Goal: Information Seeking & Learning: Find specific fact

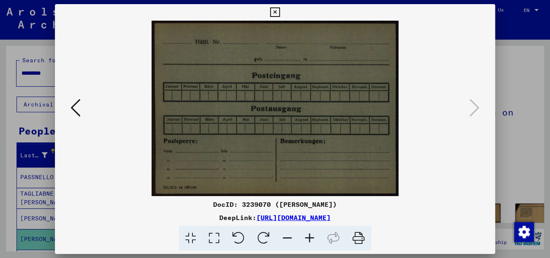
click at [276, 10] on icon at bounding box center [274, 12] width 9 height 10
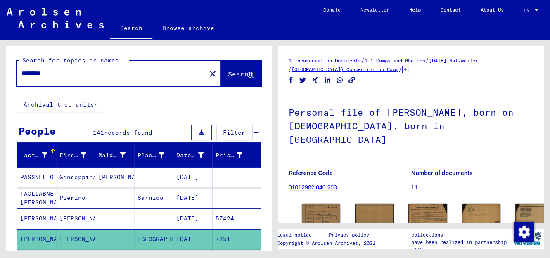
click at [113, 74] on input "*********" at bounding box center [111, 73] width 180 height 9
click at [208, 74] on mat-icon "close" at bounding box center [213, 74] width 10 height 10
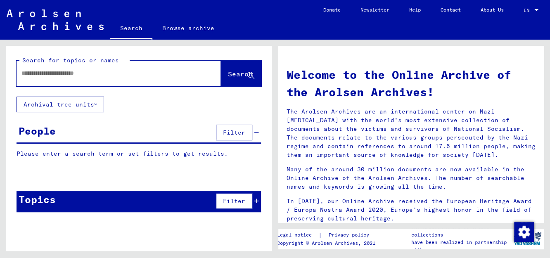
click at [135, 73] on input "text" at bounding box center [108, 73] width 175 height 9
type input "*******"
click at [236, 76] on span "Search" at bounding box center [240, 74] width 25 height 8
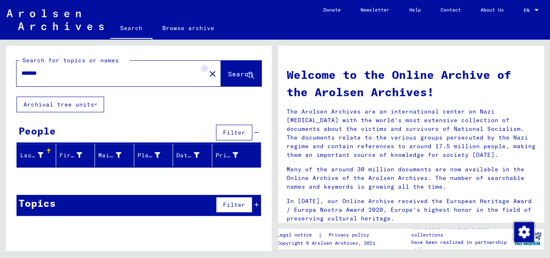
click at [208, 72] on mat-icon "close" at bounding box center [213, 74] width 10 height 10
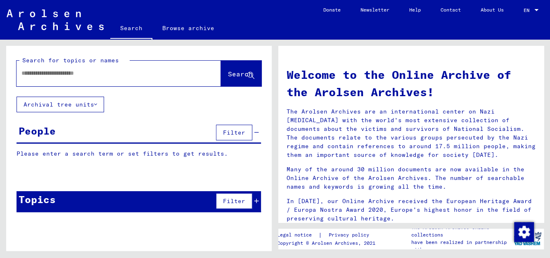
click at [78, 73] on input "text" at bounding box center [108, 73] width 175 height 9
click at [228, 73] on span "Search" at bounding box center [240, 74] width 25 height 8
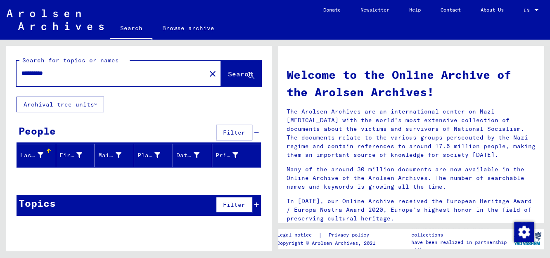
click at [27, 76] on input "**********" at bounding box center [108, 73] width 175 height 9
click at [241, 75] on span "Search" at bounding box center [240, 74] width 25 height 8
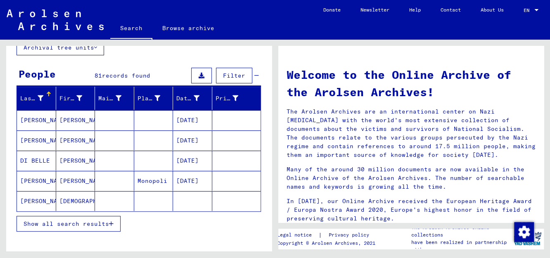
scroll to position [58, 0]
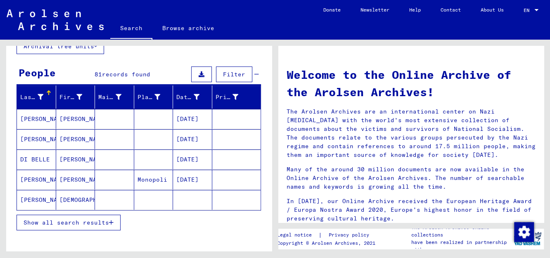
click at [110, 225] on button "Show all search results" at bounding box center [69, 223] width 104 height 16
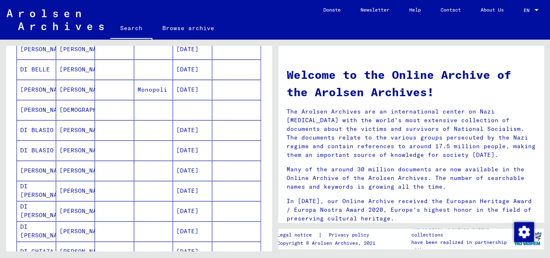
scroll to position [5, 0]
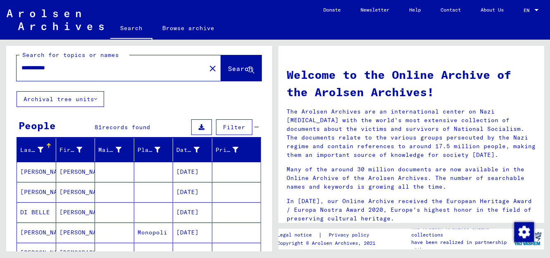
click at [90, 64] on input "**********" at bounding box center [108, 68] width 175 height 9
click at [229, 71] on span "Search" at bounding box center [240, 68] width 25 height 8
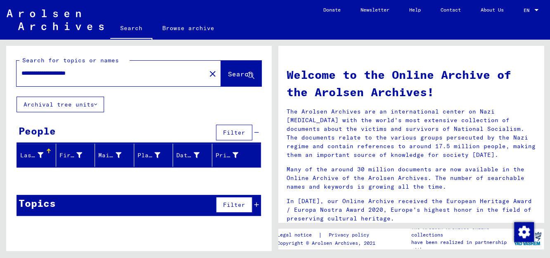
drag, startPoint x: 104, startPoint y: 74, endPoint x: -29, endPoint y: 81, distance: 133.1
click at [0, 81] on html "**********" at bounding box center [275, 129] width 550 height 258
click at [228, 78] on span "Search" at bounding box center [240, 74] width 25 height 8
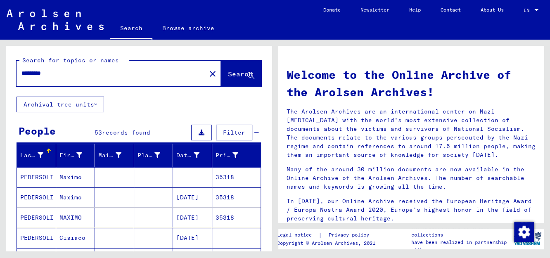
click at [102, 76] on input "*********" at bounding box center [108, 73] width 175 height 9
click at [228, 78] on span "Search" at bounding box center [240, 74] width 25 height 8
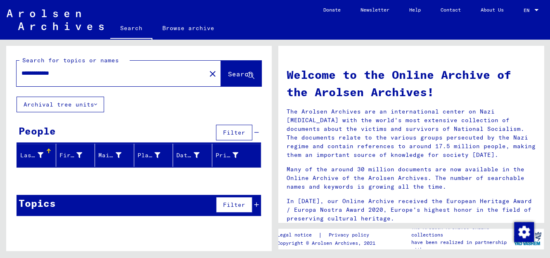
click at [43, 75] on input "**********" at bounding box center [108, 73] width 175 height 9
type input "**********"
click at [228, 77] on span "Search" at bounding box center [240, 74] width 25 height 8
click at [208, 73] on mat-icon "close" at bounding box center [213, 74] width 10 height 10
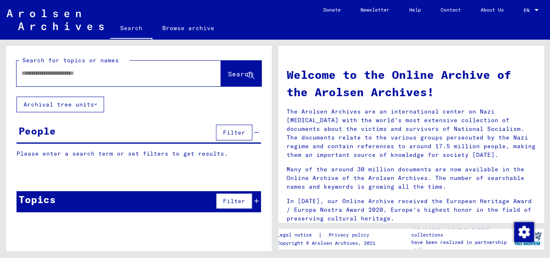
click at [189, 73] on div at bounding box center [119, 74] width 204 height 26
click at [99, 75] on input "text" at bounding box center [108, 73] width 175 height 9
type input "**********"
click at [232, 76] on span "Search" at bounding box center [240, 74] width 25 height 8
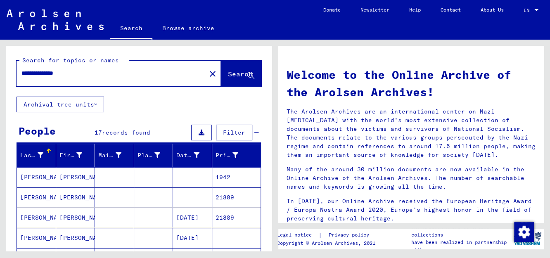
click at [221, 175] on mat-cell "1942" at bounding box center [236, 177] width 49 height 20
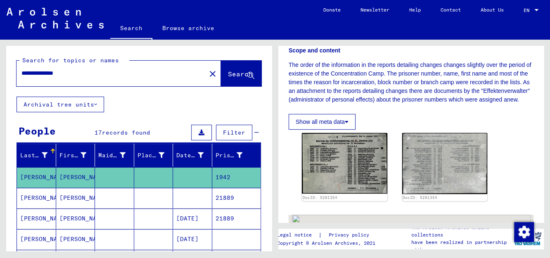
scroll to position [138, 0]
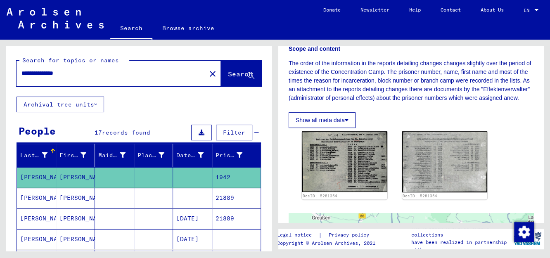
click at [221, 219] on mat-cell "21889" at bounding box center [236, 219] width 49 height 20
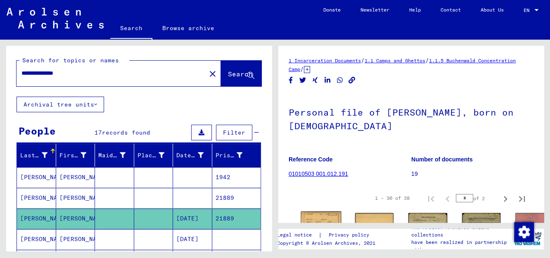
click at [310, 216] on img at bounding box center [321, 225] width 40 height 29
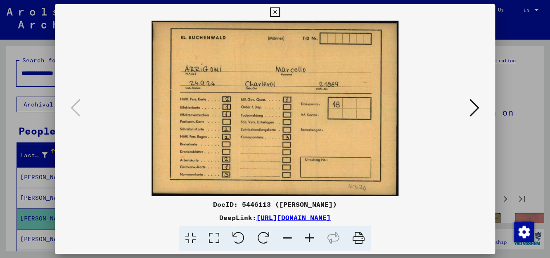
click at [473, 109] on icon at bounding box center [474, 108] width 10 height 20
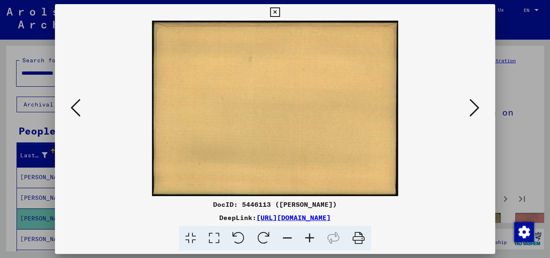
click at [473, 109] on icon at bounding box center [474, 108] width 10 height 20
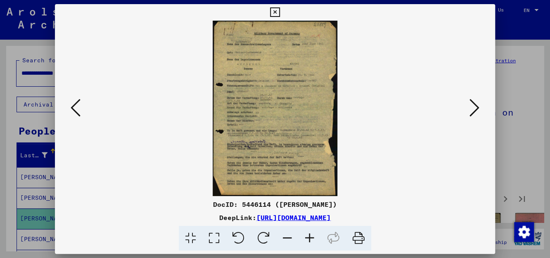
click at [476, 107] on icon at bounding box center [474, 108] width 10 height 20
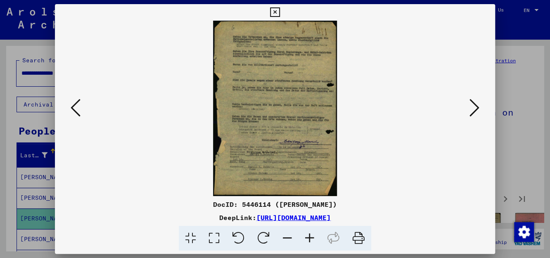
click at [476, 107] on icon at bounding box center [474, 108] width 10 height 20
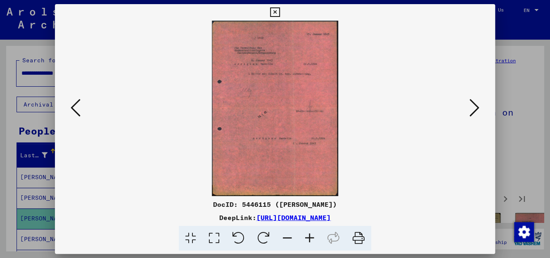
click at [476, 107] on icon at bounding box center [474, 108] width 10 height 20
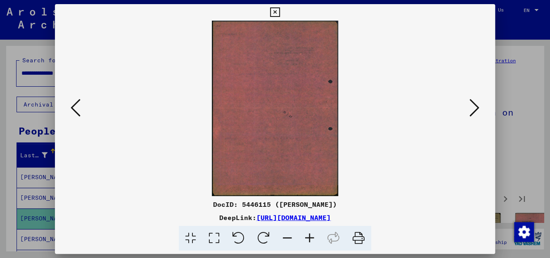
click at [476, 107] on icon at bounding box center [474, 108] width 10 height 20
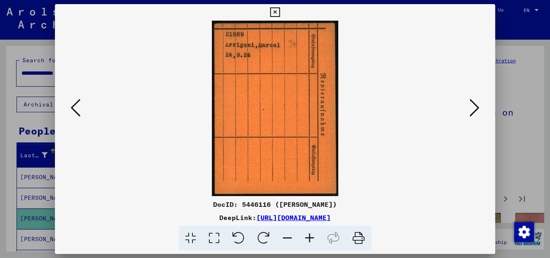
click at [476, 107] on icon at bounding box center [474, 108] width 10 height 20
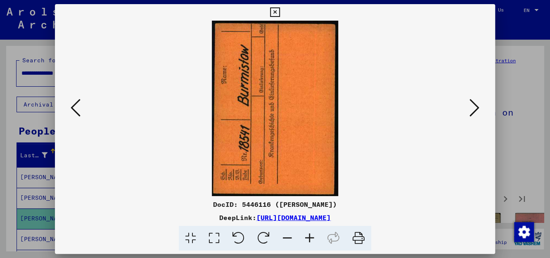
click at [476, 107] on icon at bounding box center [474, 108] width 10 height 20
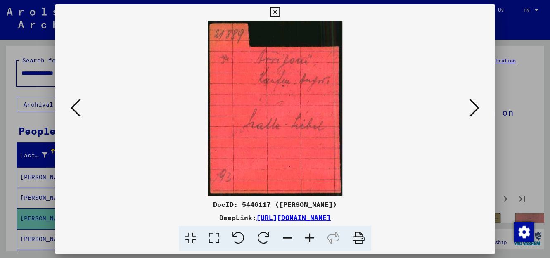
click at [476, 107] on icon at bounding box center [474, 108] width 10 height 20
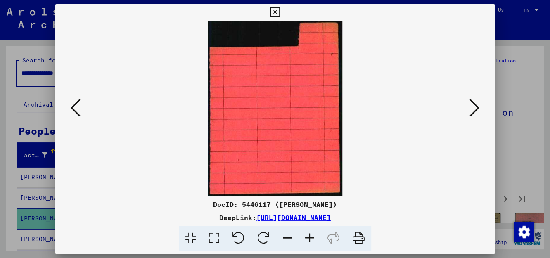
click at [476, 107] on icon at bounding box center [474, 108] width 10 height 20
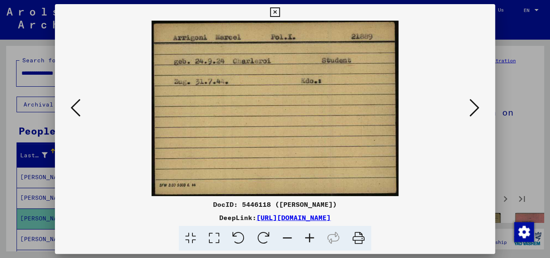
click at [277, 11] on icon at bounding box center [274, 12] width 9 height 10
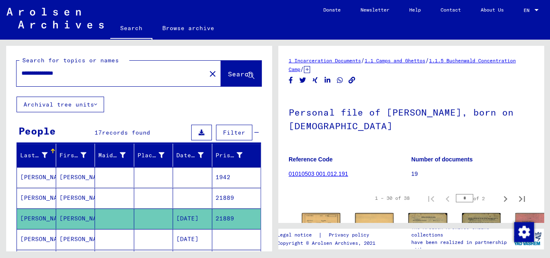
click at [220, 178] on mat-cell "1942" at bounding box center [236, 177] width 49 height 20
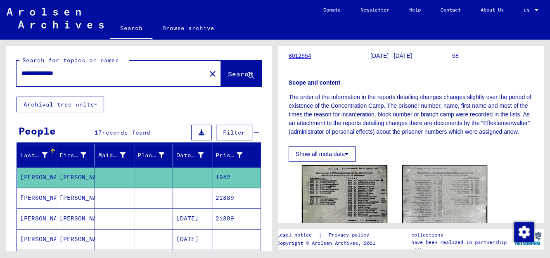
scroll to position [106, 0]
